Goal: Transaction & Acquisition: Purchase product/service

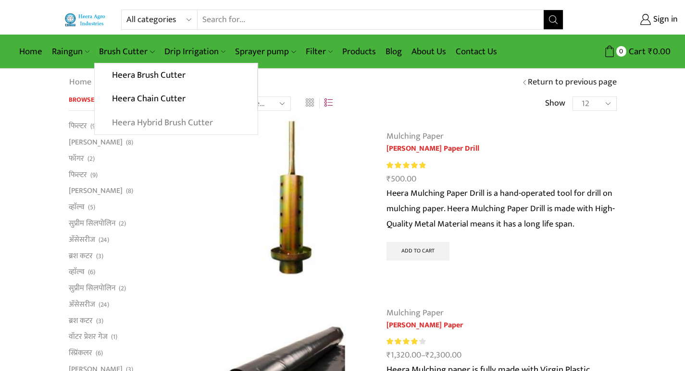
click at [152, 119] on link "Heera Hybrid Brush Cutter" at bounding box center [176, 123] width 162 height 24
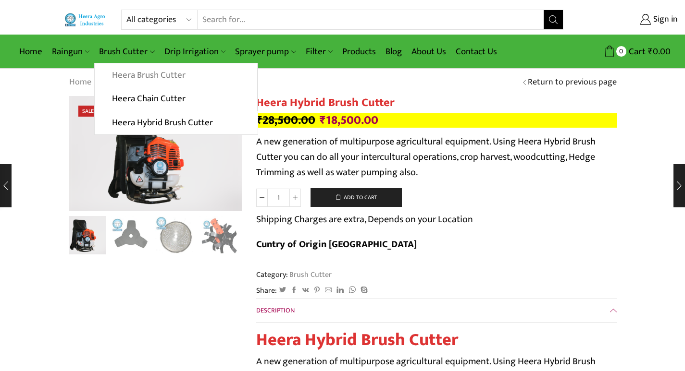
click at [133, 78] on link "Heera Brush Cutter" at bounding box center [176, 75] width 162 height 24
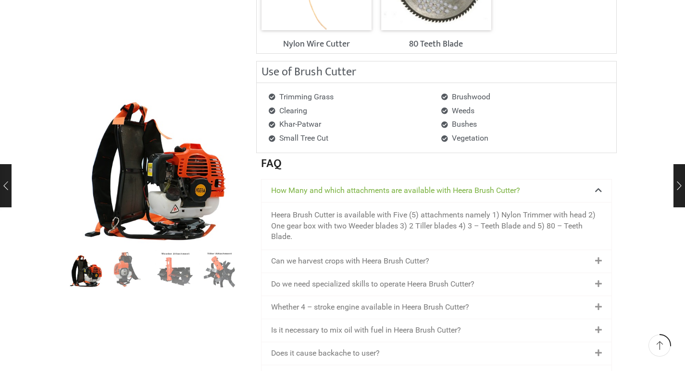
scroll to position [1297, 0]
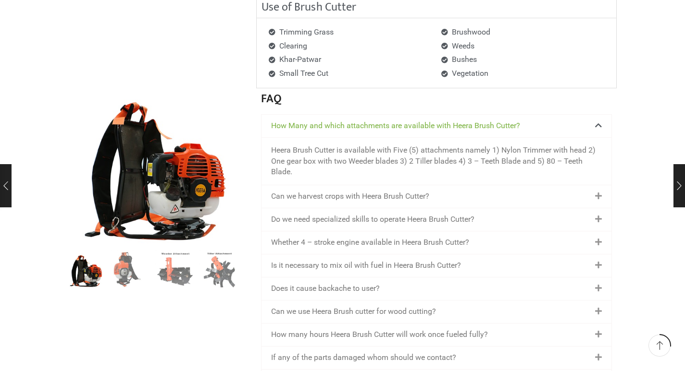
click at [596, 195] on icon at bounding box center [598, 197] width 7 height 8
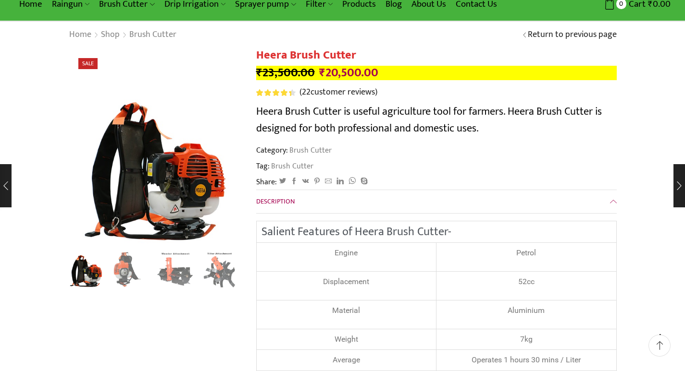
scroll to position [0, 0]
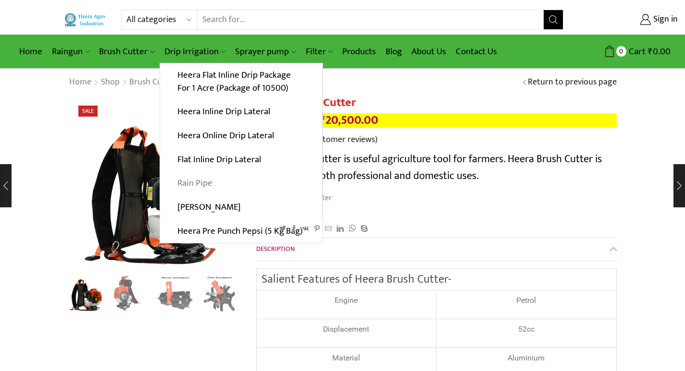
click at [209, 181] on link "Rain Pipe" at bounding box center [241, 184] width 162 height 24
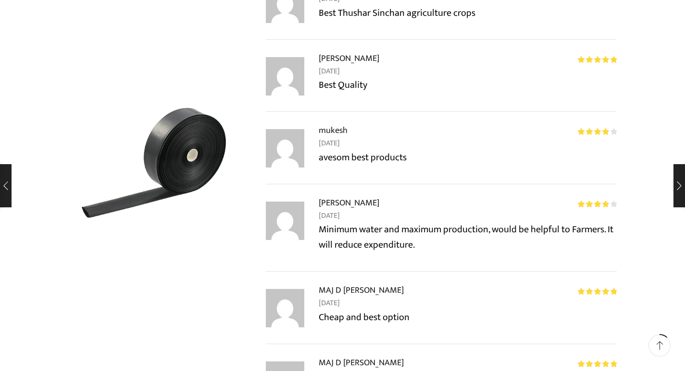
scroll to position [1297, 0]
